Goal: Task Accomplishment & Management: Use online tool/utility

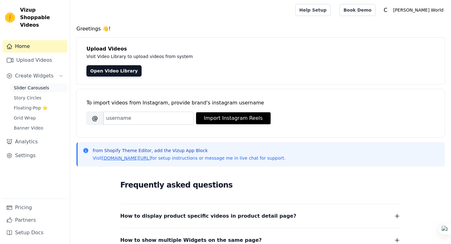
click at [34, 85] on span "Slider Carousels" at bounding box center [31, 88] width 35 height 6
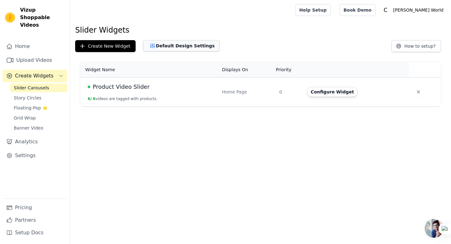
click at [174, 47] on button "Default Design Settings" at bounding box center [181, 45] width 76 height 11
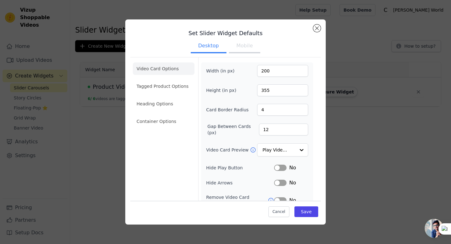
scroll to position [51, 0]
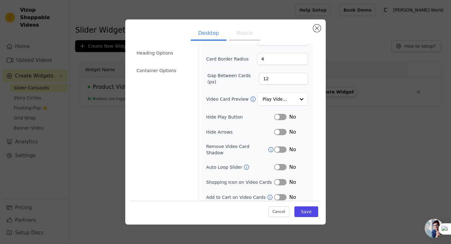
click at [285, 164] on button "Label" at bounding box center [280, 167] width 13 height 6
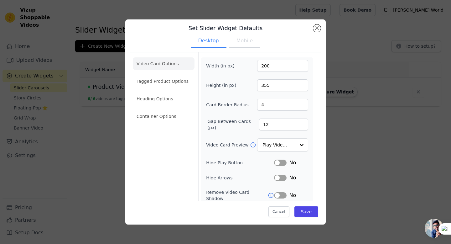
scroll to position [0, 0]
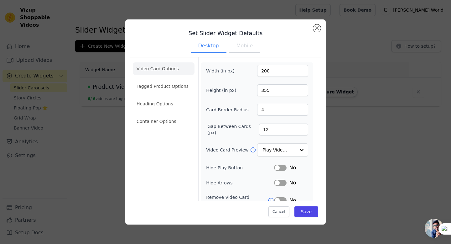
click at [242, 49] on button "Mobile" at bounding box center [244, 46] width 31 height 14
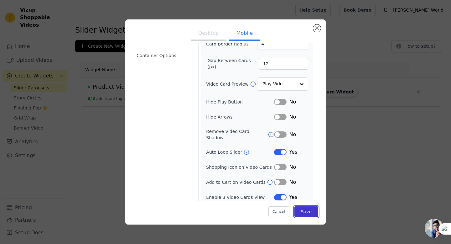
click at [306, 214] on button "Save" at bounding box center [306, 211] width 24 height 11
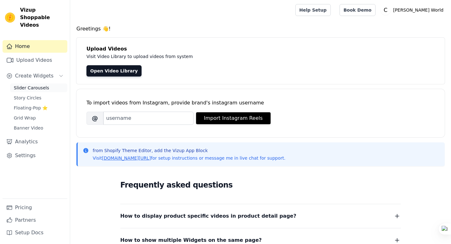
click at [34, 85] on span "Slider Carousels" at bounding box center [31, 88] width 35 height 6
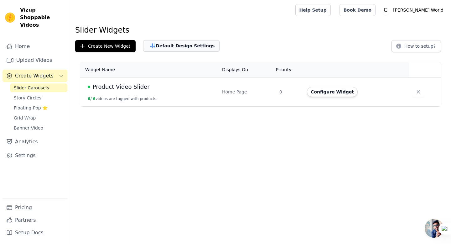
click at [178, 47] on button "Default Design Settings" at bounding box center [181, 45] width 76 height 11
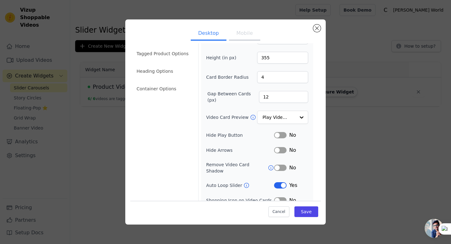
scroll to position [51, 0]
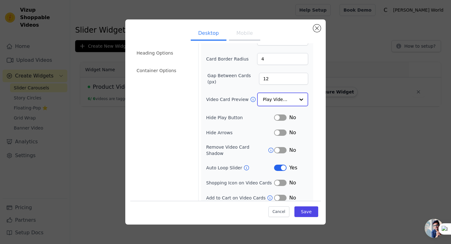
click at [283, 100] on input "Video Card Preview" at bounding box center [279, 99] width 32 height 13
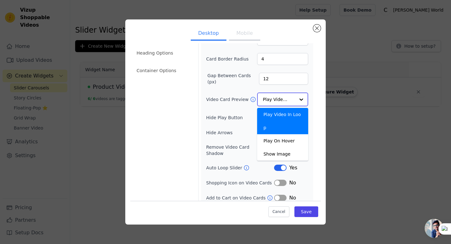
click at [283, 100] on input "Video Card Preview" at bounding box center [279, 99] width 32 height 13
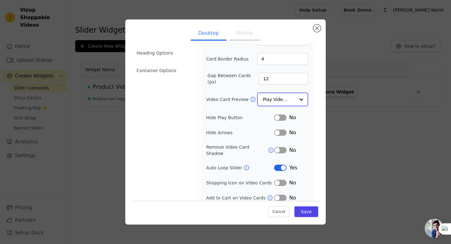
scroll to position [51, 0]
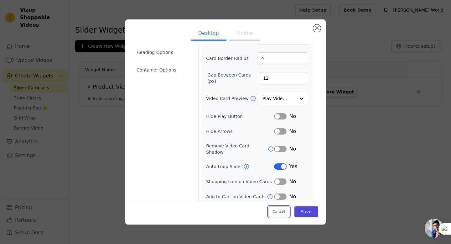
click at [279, 208] on button "Cancel" at bounding box center [278, 211] width 21 height 11
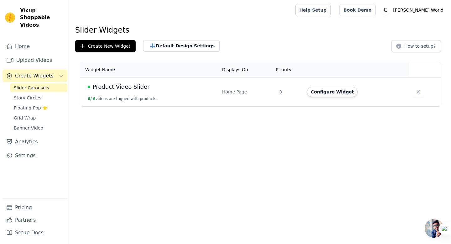
click at [132, 91] on span "Product Video Slider" at bounding box center [121, 86] width 57 height 9
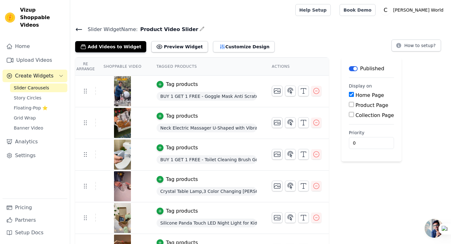
scroll to position [21, 0]
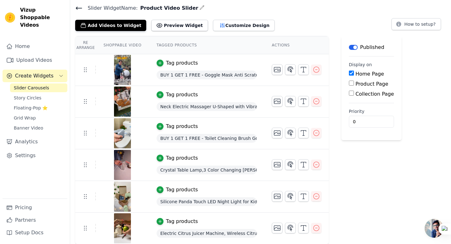
click at [123, 70] on img at bounding box center [123, 70] width 18 height 30
click at [122, 69] on img at bounding box center [123, 70] width 18 height 30
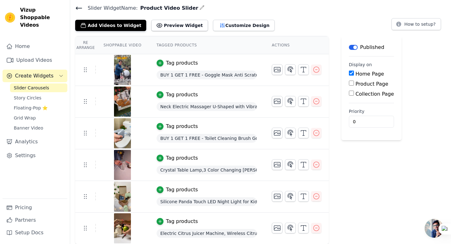
click at [130, 73] on img at bounding box center [123, 70] width 18 height 30
click at [87, 71] on icon at bounding box center [85, 70] width 8 height 8
click at [125, 67] on img at bounding box center [123, 70] width 18 height 30
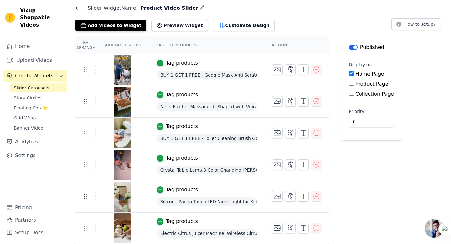
click at [122, 105] on img at bounding box center [123, 101] width 18 height 30
click at [126, 126] on img at bounding box center [123, 133] width 18 height 30
click at [354, 47] on button "Label" at bounding box center [353, 47] width 9 height 5
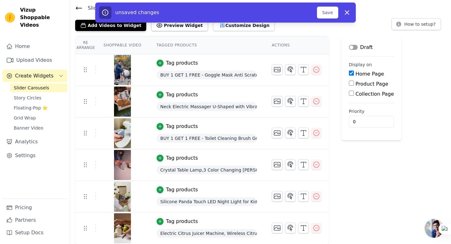
click at [354, 47] on button "Label" at bounding box center [353, 47] width 9 height 5
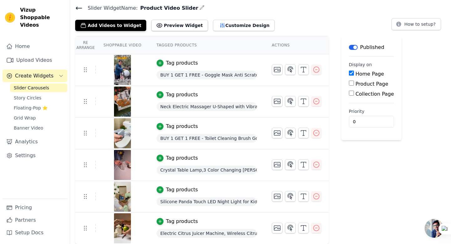
click at [231, 31] on div "Slider Widget Name: Product Video Slider Add Videos to Widget Preview Widget Cu…" at bounding box center [260, 124] width 381 height 240
click at [228, 27] on button "Customize Design" at bounding box center [244, 25] width 62 height 11
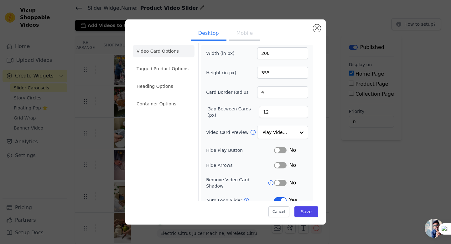
scroll to position [0, 0]
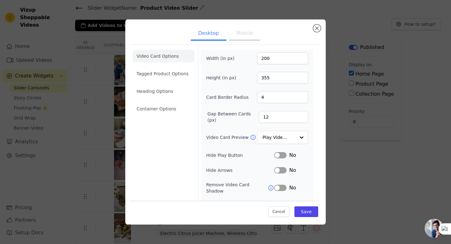
click at [241, 36] on button "Mobile" at bounding box center [244, 34] width 31 height 14
click at [315, 31] on button "Close modal" at bounding box center [317, 28] width 8 height 8
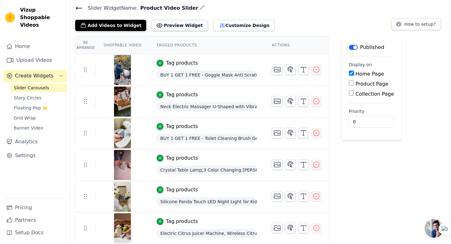
click at [180, 24] on button "Preview Widget" at bounding box center [179, 25] width 56 height 11
click at [34, 85] on span "Slider Carousels" at bounding box center [31, 88] width 35 height 6
